Goal: Use online tool/utility: Utilize a website feature to perform a specific function

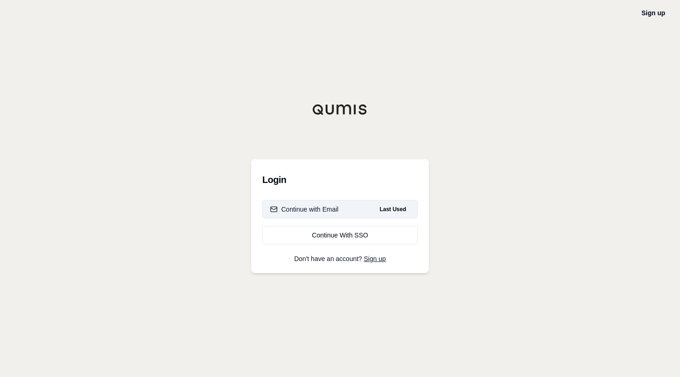
click at [326, 206] on div "Continue with Email" at bounding box center [304, 209] width 68 height 9
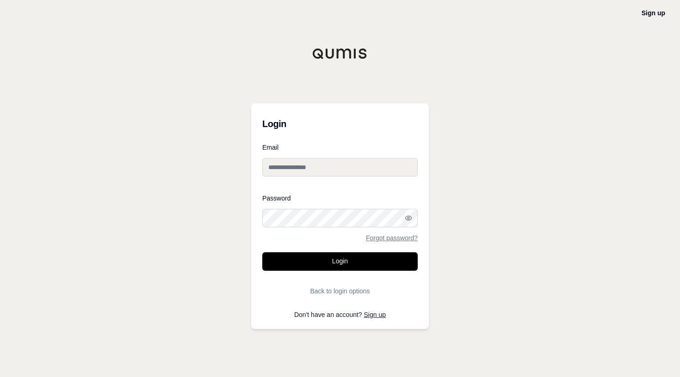
click at [304, 175] on input "Email" at bounding box center [339, 167] width 155 height 18
type input "**********"
click at [262, 252] on button "Login" at bounding box center [339, 261] width 155 height 18
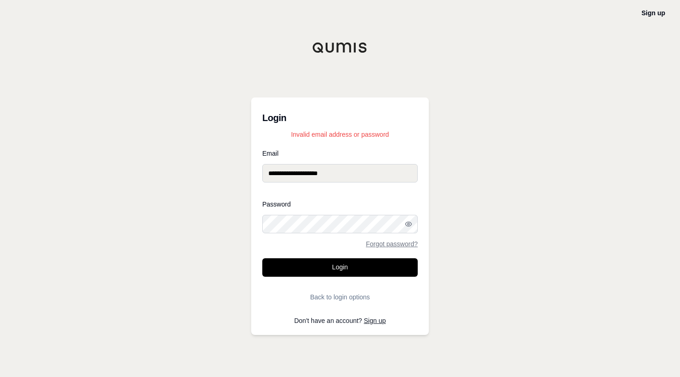
click at [207, 228] on div "**********" at bounding box center [340, 188] width 680 height 377
click at [312, 266] on button "Login" at bounding box center [339, 267] width 155 height 18
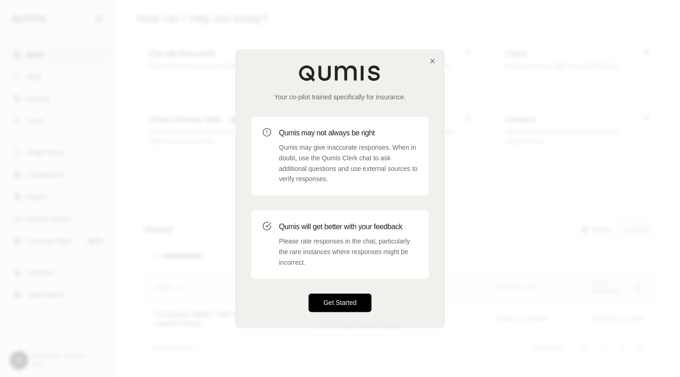
click at [347, 308] on button "Get Started" at bounding box center [339, 303] width 63 height 18
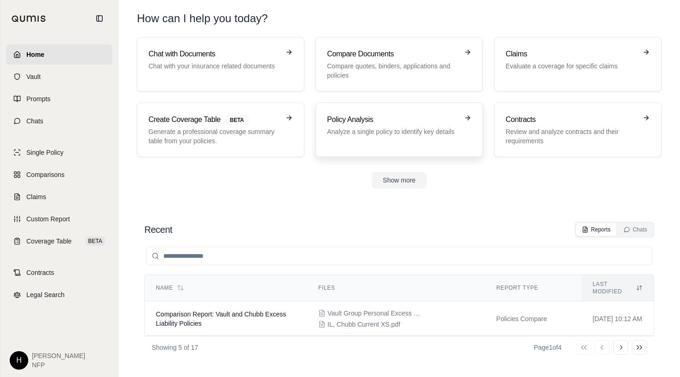
click at [402, 129] on p "Analyze a single policy to identify key details" at bounding box center [392, 131] width 131 height 9
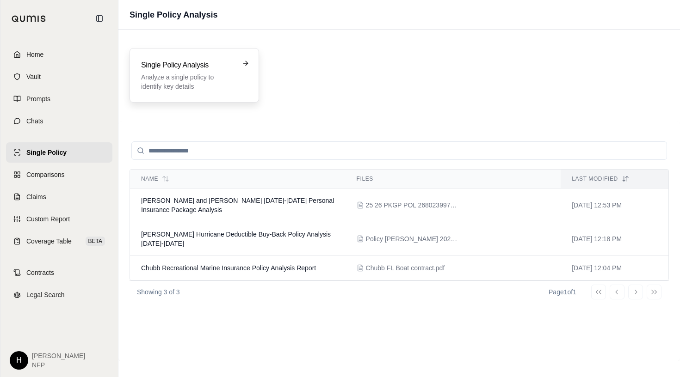
click at [201, 70] on h3 "Single Policy Analysis" at bounding box center [187, 65] width 93 height 11
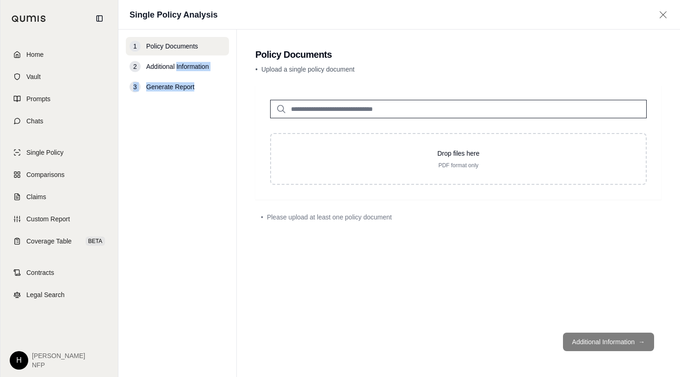
drag, startPoint x: 201, startPoint y: 70, endPoint x: 183, endPoint y: 403, distance: 333.4
click at [183, 377] on html "Home Vault Prompts Chats Single Policy Comparisons Claims Custom Report Coverag…" at bounding box center [340, 188] width 680 height 377
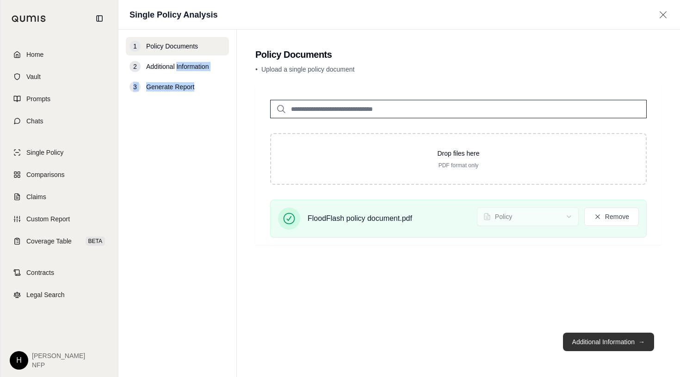
click at [597, 351] on button "Additional Information →" at bounding box center [608, 342] width 91 height 18
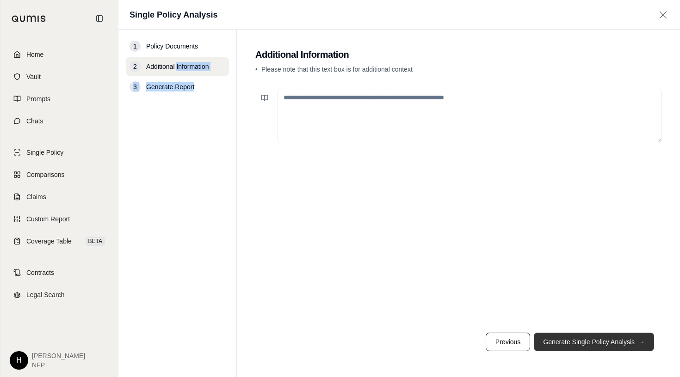
click at [592, 343] on button "Generate Single Policy Analysis →" at bounding box center [594, 342] width 120 height 18
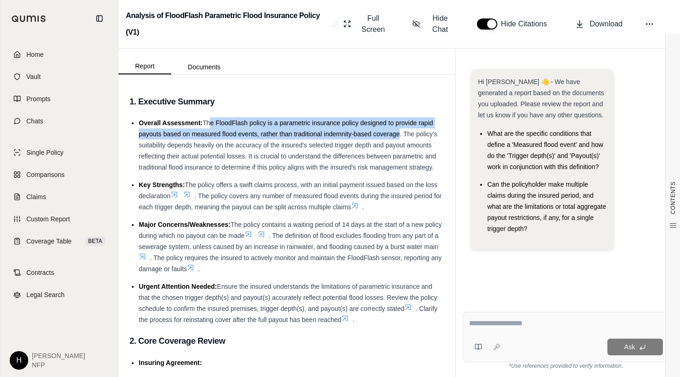
drag, startPoint x: 207, startPoint y: 123, endPoint x: 397, endPoint y: 130, distance: 190.2
click at [397, 130] on li "Overall Assessment: The FloodFlash policy is a parametric insurance policy desi…" at bounding box center [291, 144] width 305 height 55
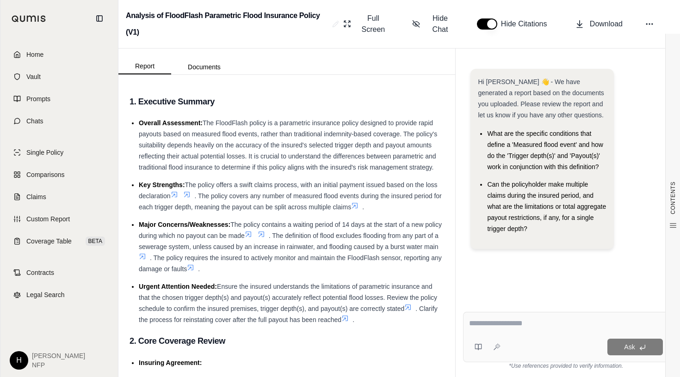
click at [183, 170] on span "The FloodFlash policy is a parametric insurance policy designed to provide rapi…" at bounding box center [288, 145] width 298 height 52
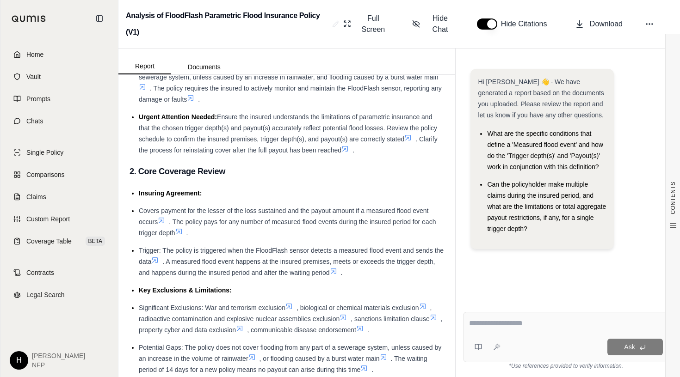
scroll to position [175, 0]
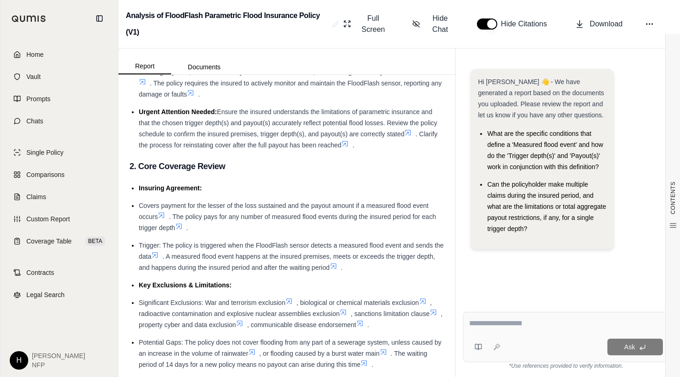
click at [349, 148] on icon at bounding box center [344, 143] width 7 height 7
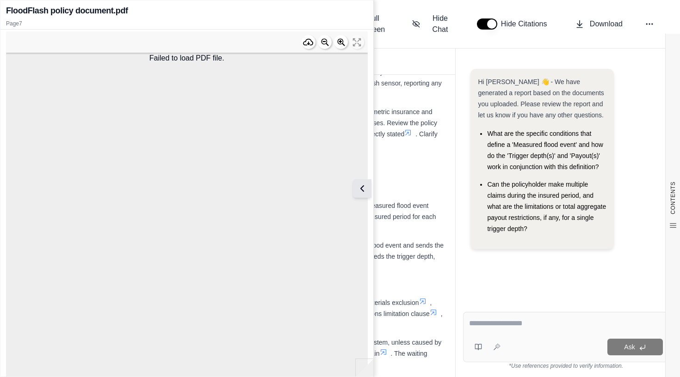
click at [361, 190] on icon at bounding box center [362, 188] width 11 height 11
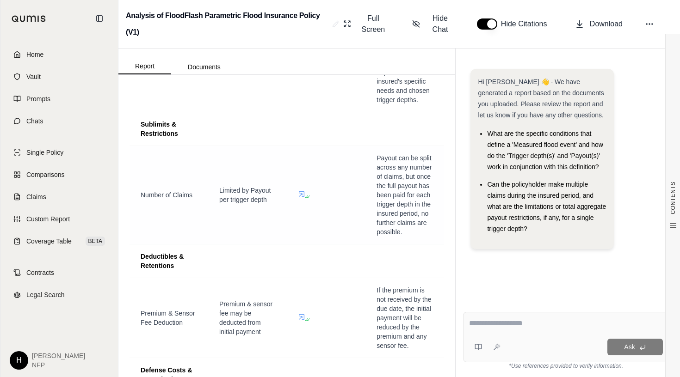
scroll to position [869, 0]
